Goal: Information Seeking & Learning: Learn about a topic

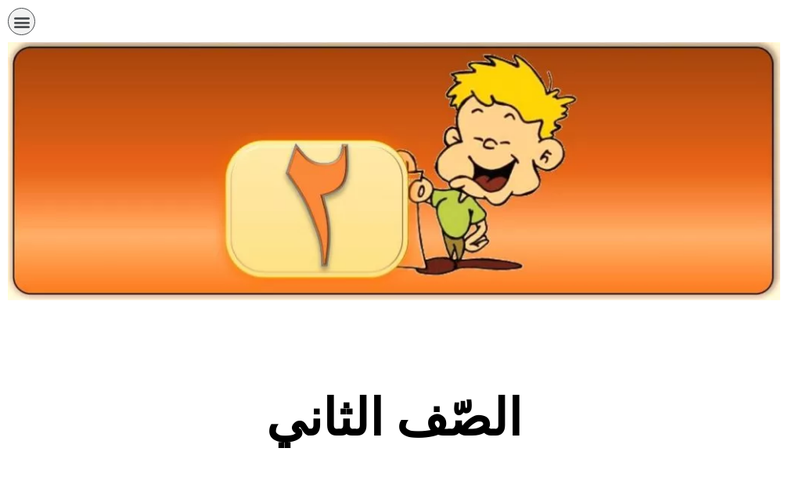
scroll to position [313, 0]
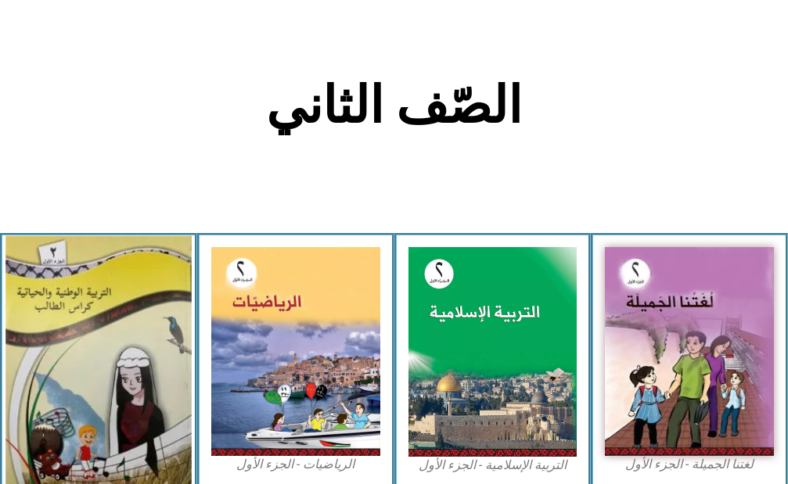
click at [85, 362] on img at bounding box center [97, 359] width 185 height 249
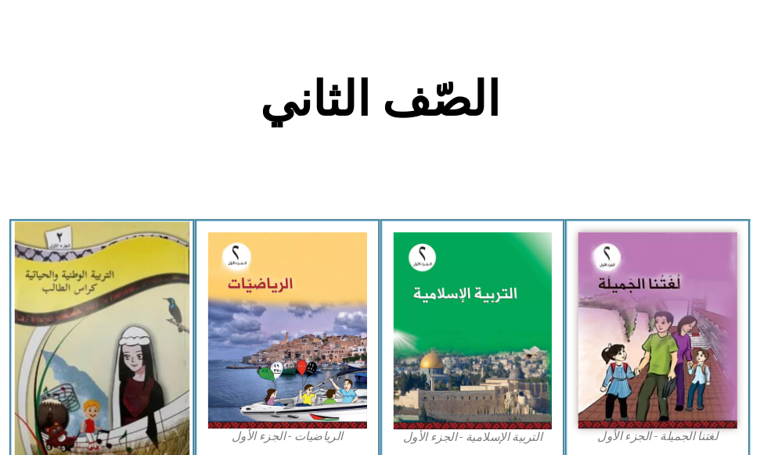
scroll to position [304, 0]
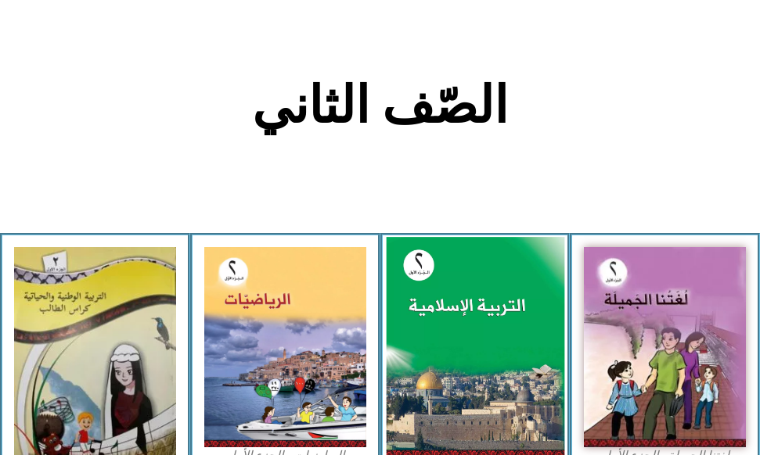
click at [451, 322] on img at bounding box center [475, 347] width 178 height 221
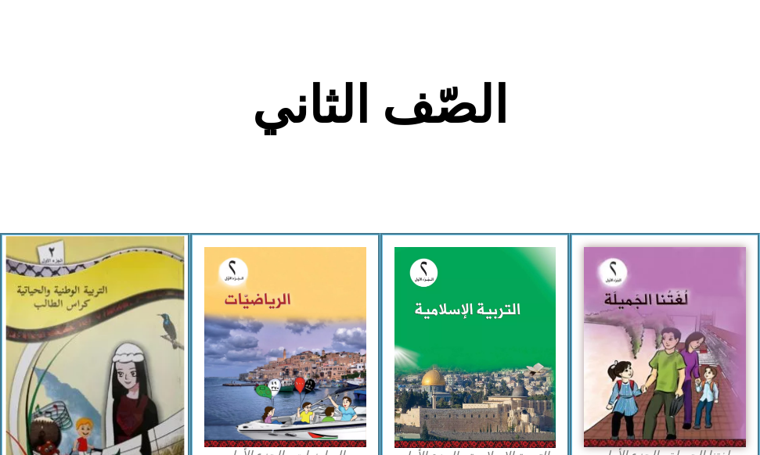
click at [45, 300] on img at bounding box center [95, 355] width 178 height 239
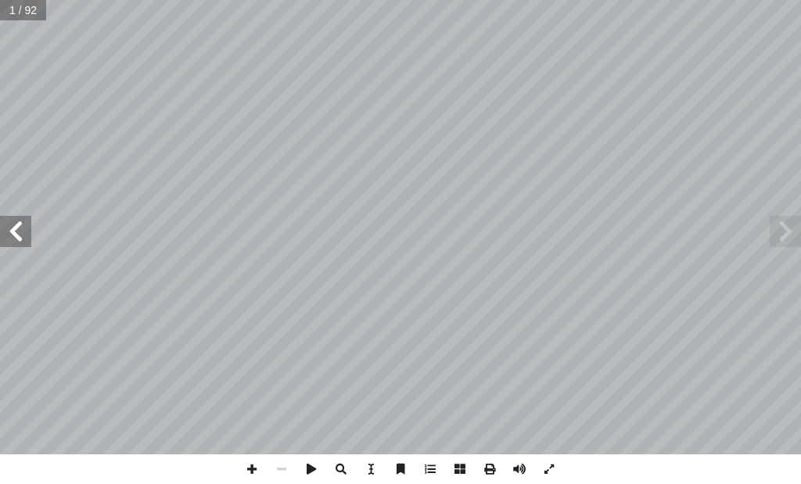
click at [19, 239] on span at bounding box center [15, 231] width 31 height 31
click at [14, 239] on span at bounding box center [15, 231] width 31 height 31
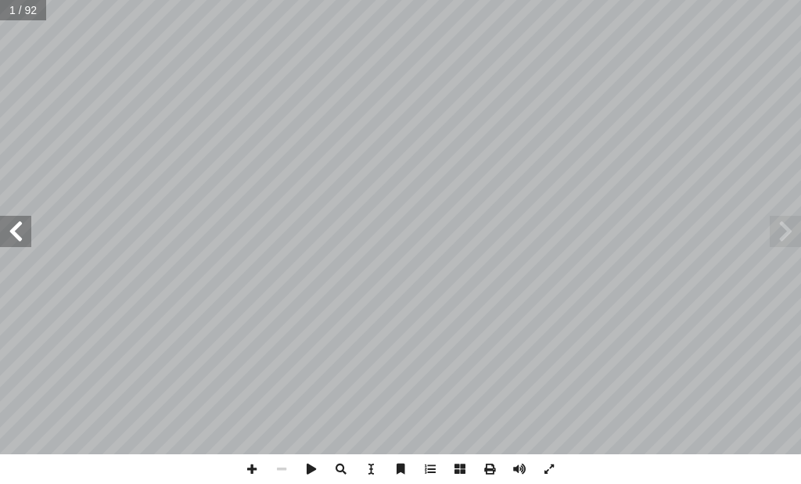
click at [12, 239] on span at bounding box center [15, 231] width 31 height 31
click at [784, 235] on span at bounding box center [785, 231] width 31 height 31
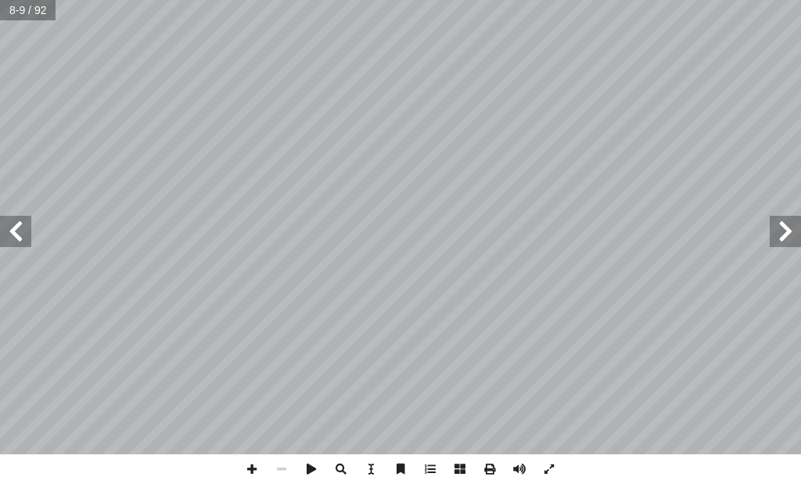
click at [21, 229] on span at bounding box center [15, 231] width 31 height 31
click at [14, 235] on span at bounding box center [15, 231] width 31 height 31
click at [790, 225] on span at bounding box center [785, 231] width 31 height 31
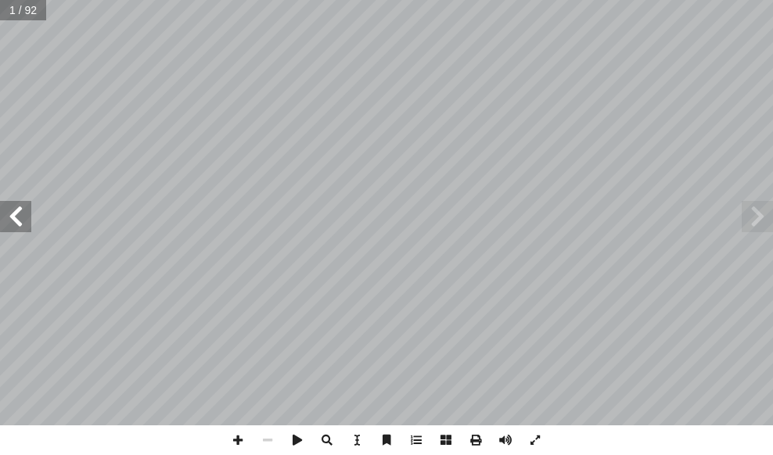
click at [13, 222] on span at bounding box center [15, 216] width 31 height 31
click at [14, 220] on span at bounding box center [15, 216] width 31 height 31
click at [532, 440] on span at bounding box center [535, 441] width 30 height 30
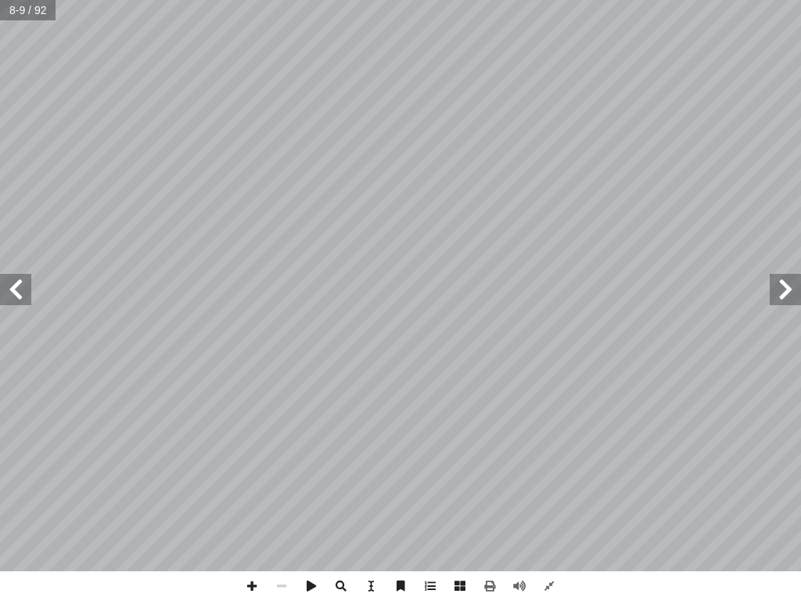
click at [18, 288] on span at bounding box center [15, 289] width 31 height 31
